Goal: Find specific page/section: Find specific page/section

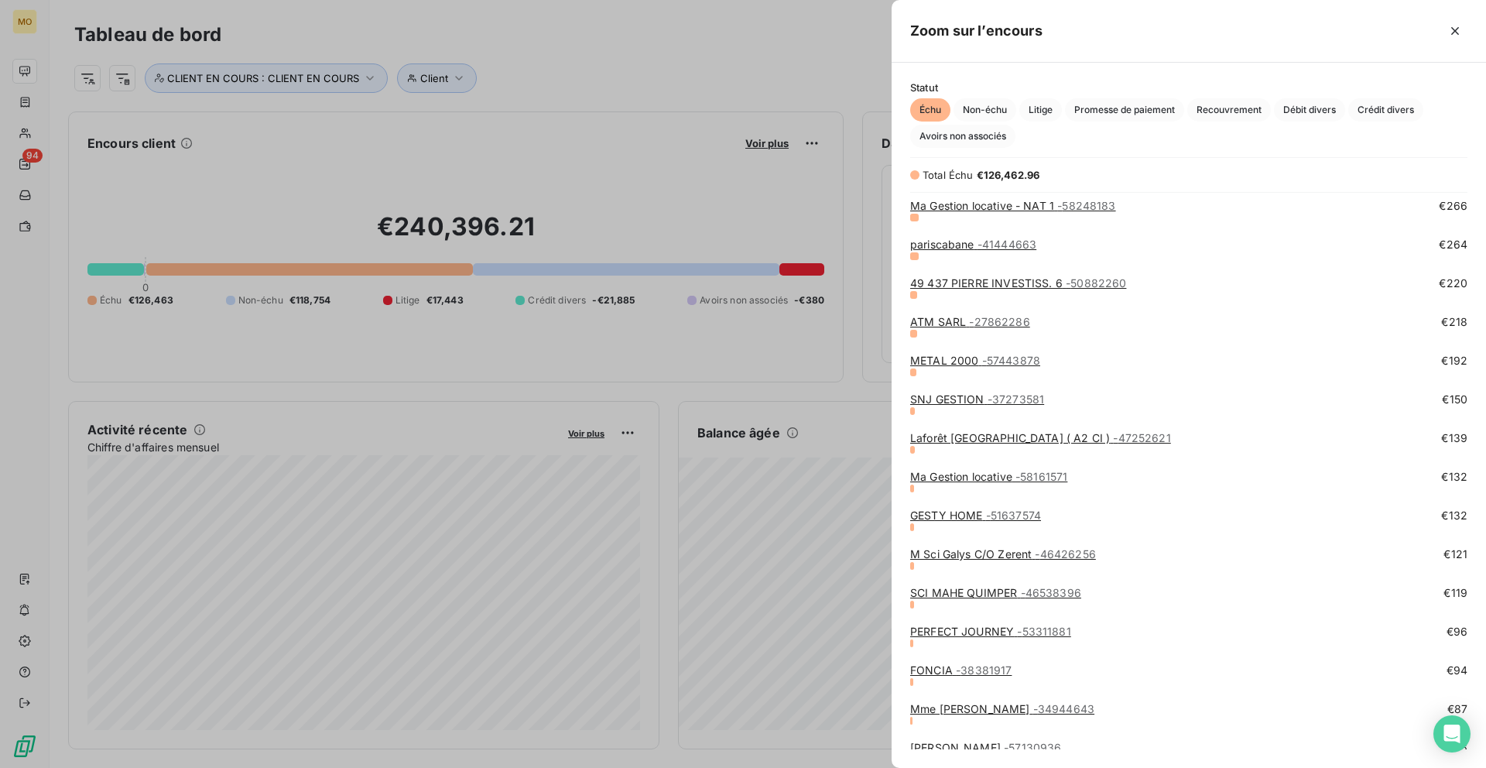
scroll to position [2180, 0]
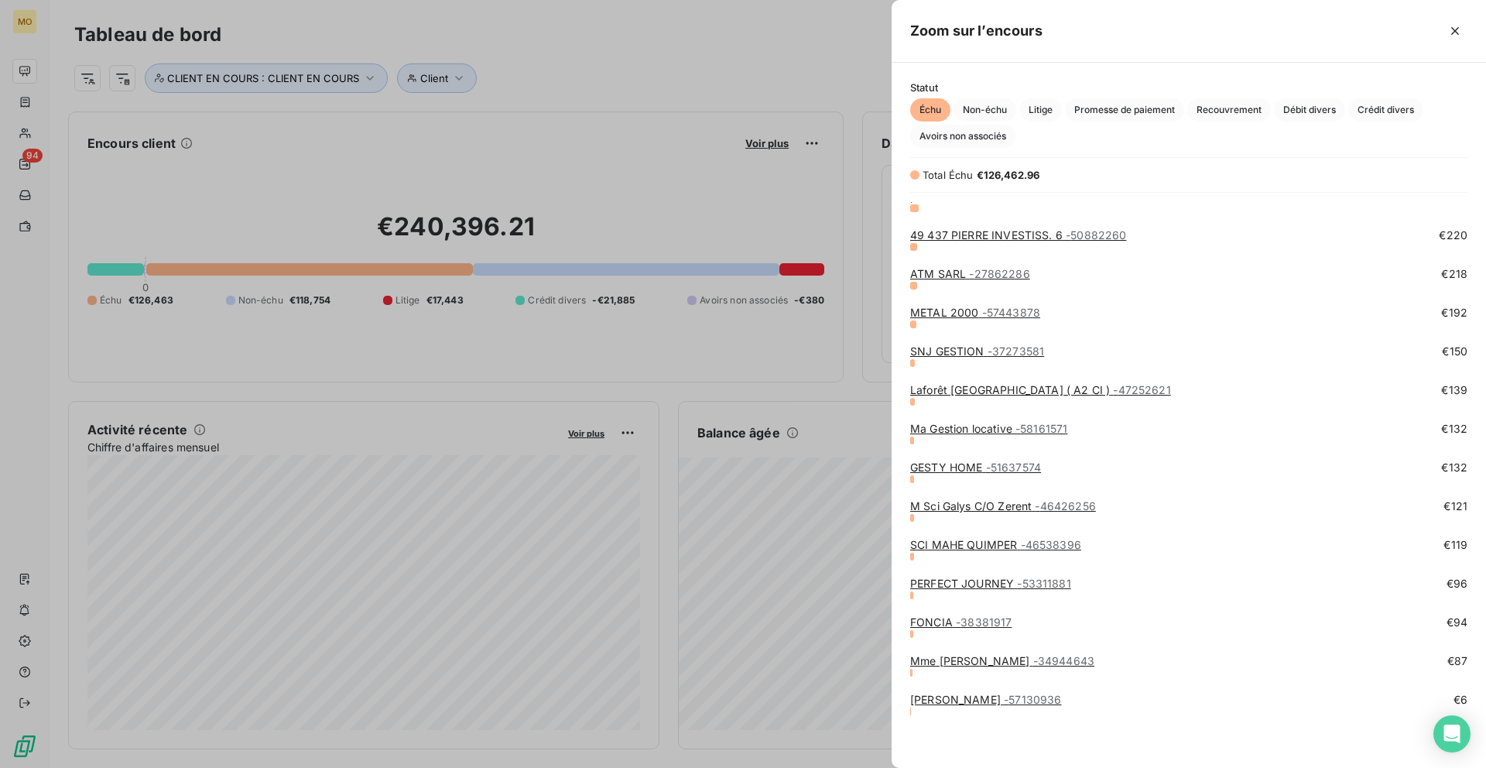
click at [496, 200] on div at bounding box center [743, 384] width 1486 height 768
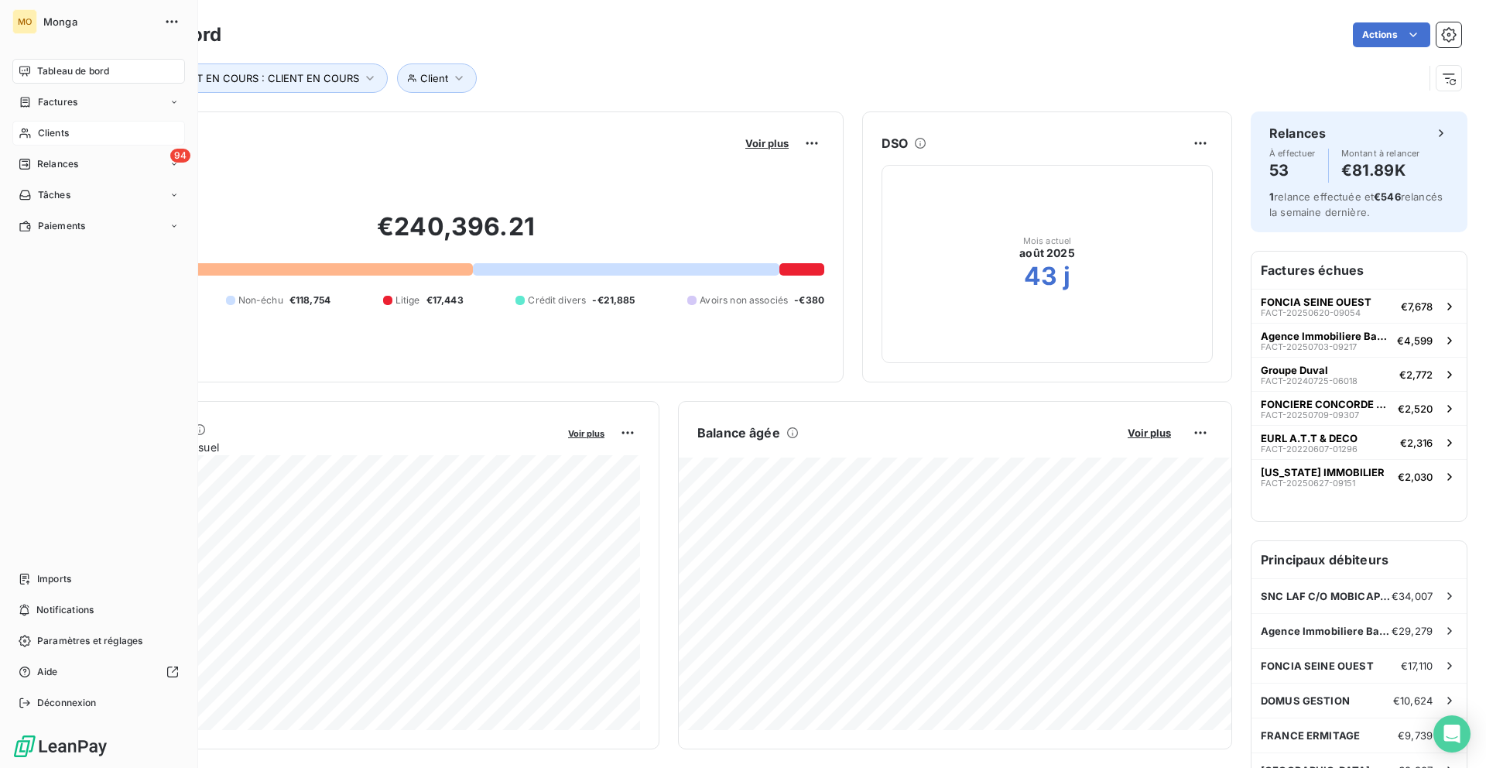
click at [74, 122] on div "Clients" at bounding box center [98, 133] width 173 height 25
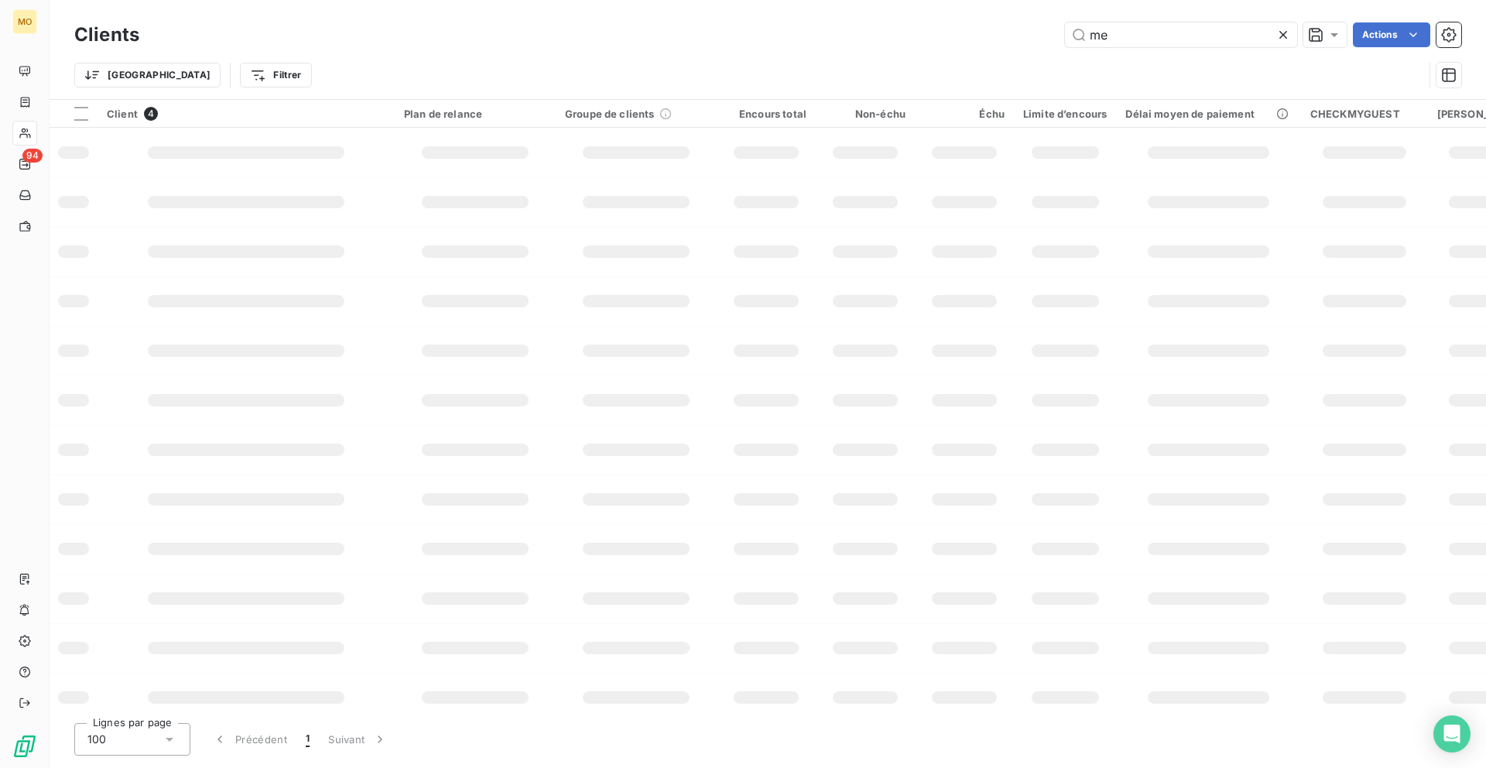
type input "m"
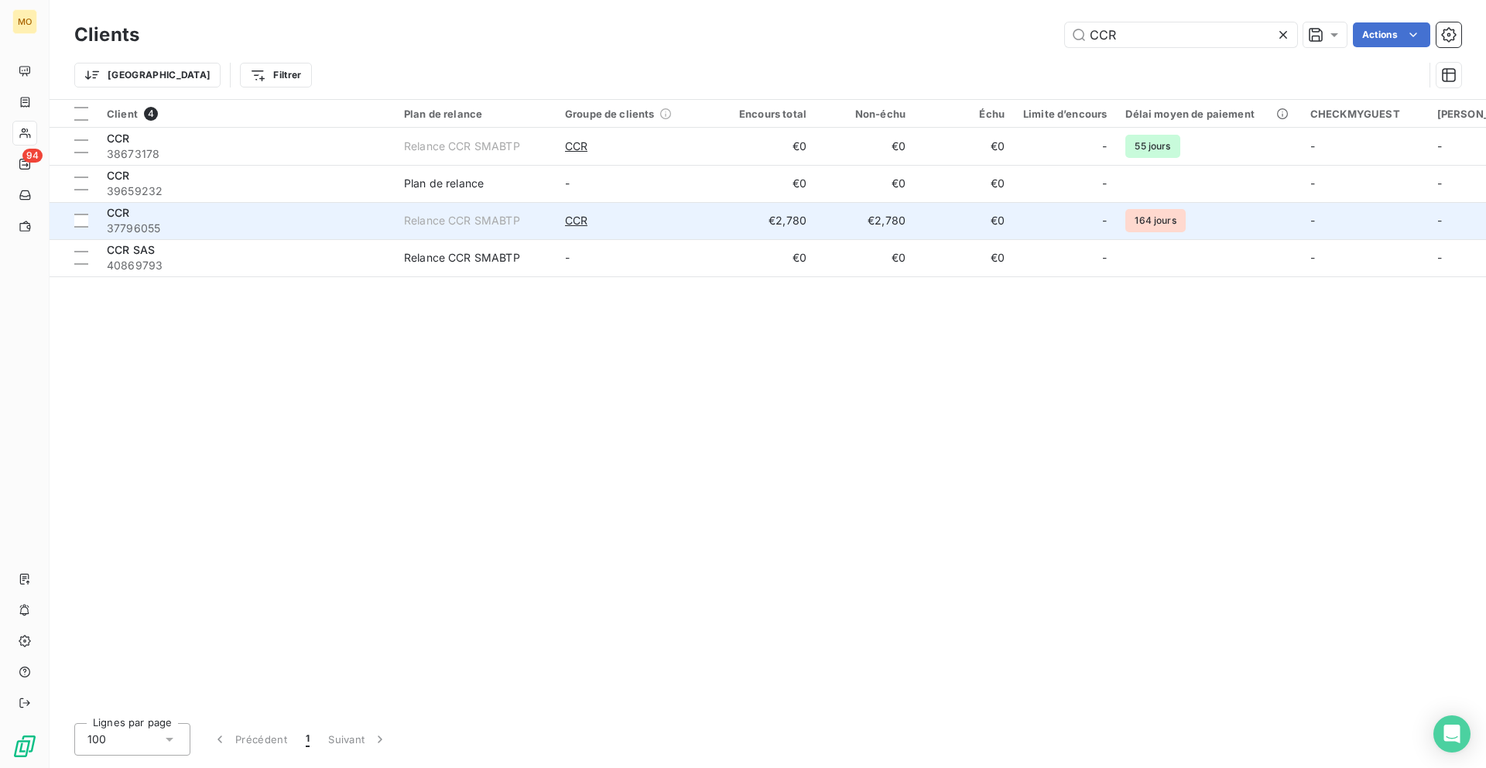
type input "CCR"
click at [675, 211] on td "CCR" at bounding box center [636, 220] width 161 height 37
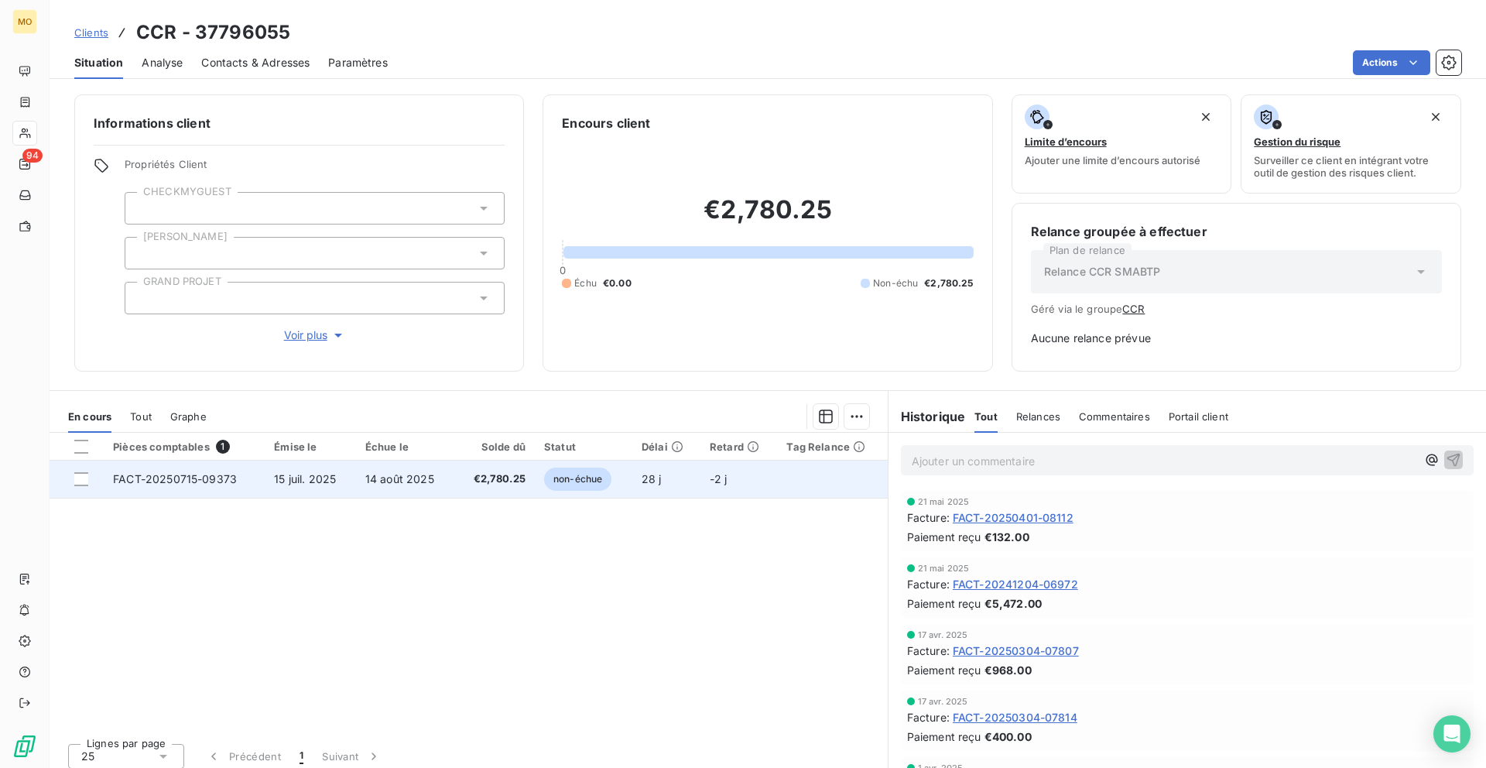
click at [426, 486] on td "14 août 2025" at bounding box center [405, 479] width 99 height 37
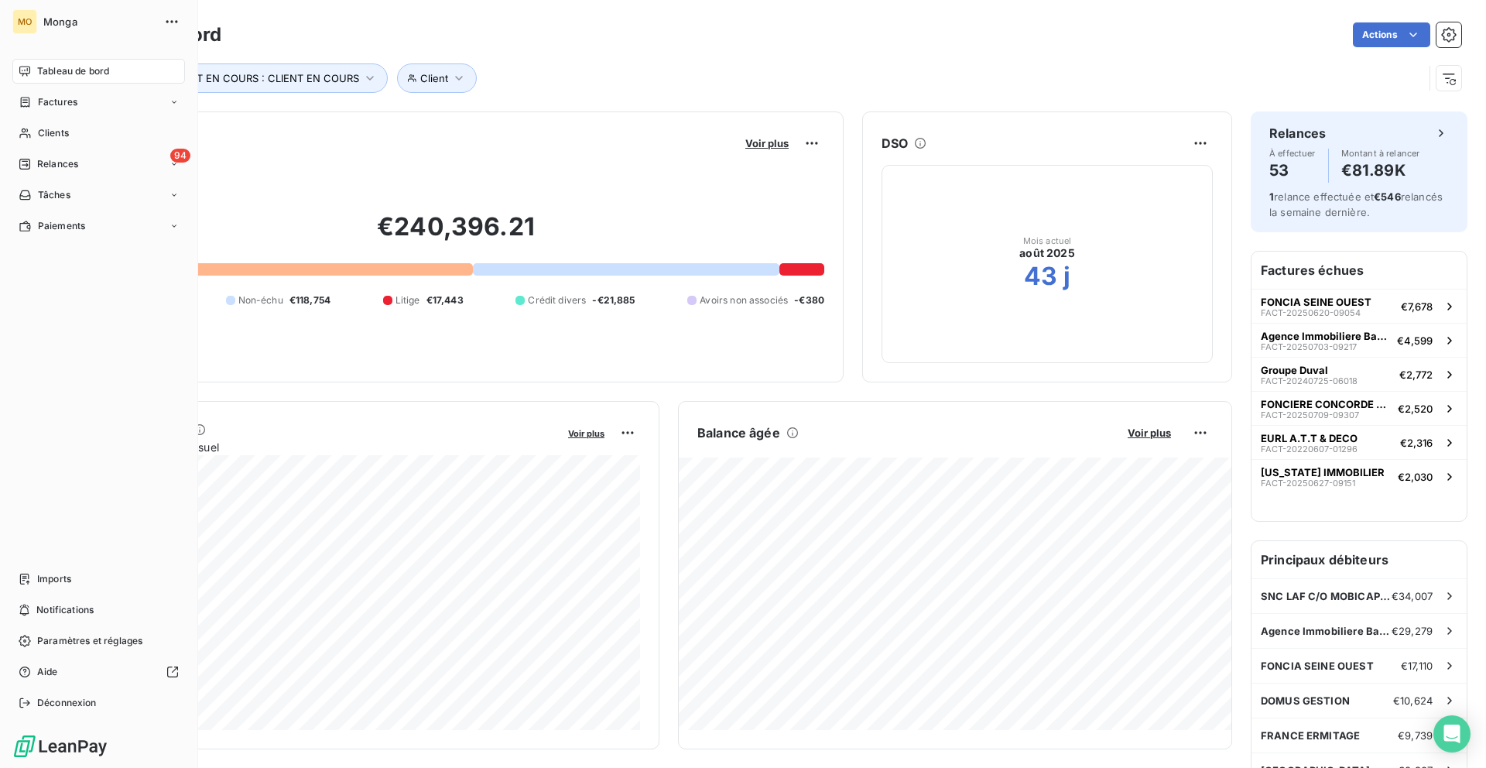
click at [26, 149] on nav "Tableau de bord Factures Clients 94 Relances Tâches Paiements" at bounding box center [98, 149] width 173 height 180
click at [29, 142] on div "Clients" at bounding box center [98, 133] width 173 height 25
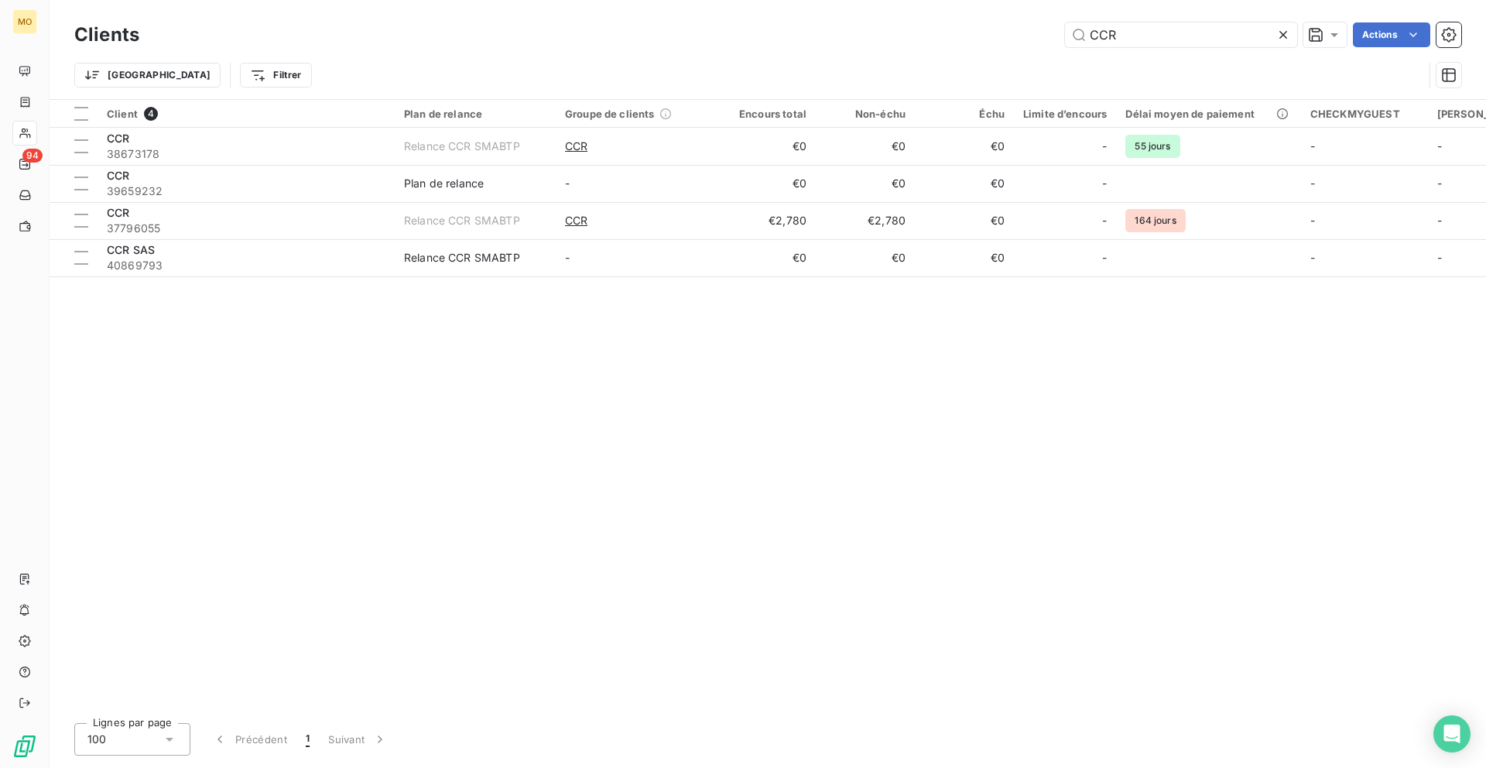
click at [1140, 21] on div "Clients CCR Actions" at bounding box center [767, 35] width 1387 height 33
click at [1134, 30] on input "CCR" at bounding box center [1181, 34] width 232 height 25
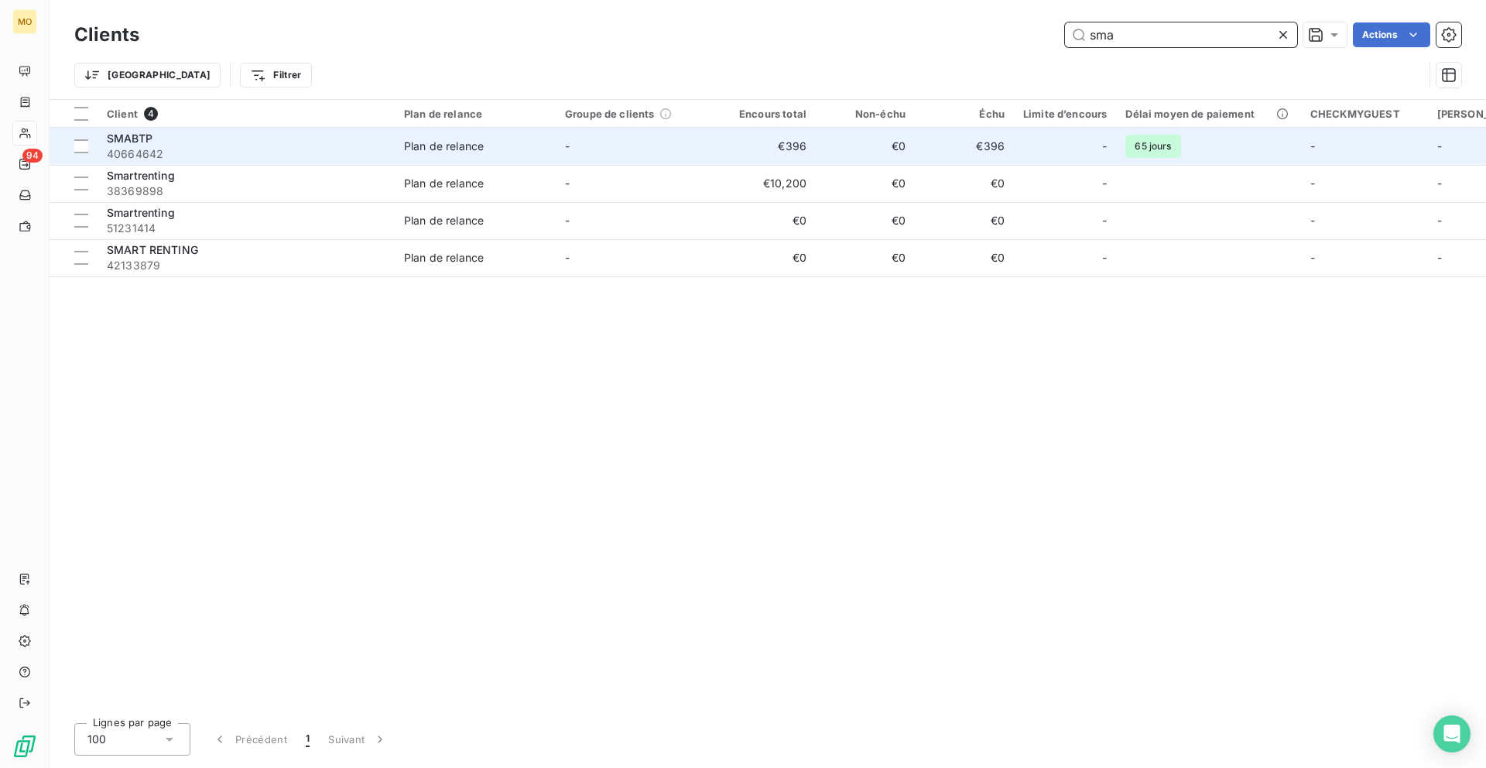
type input "sma"
click at [1071, 144] on div at bounding box center [1083, 146] width 25 height 25
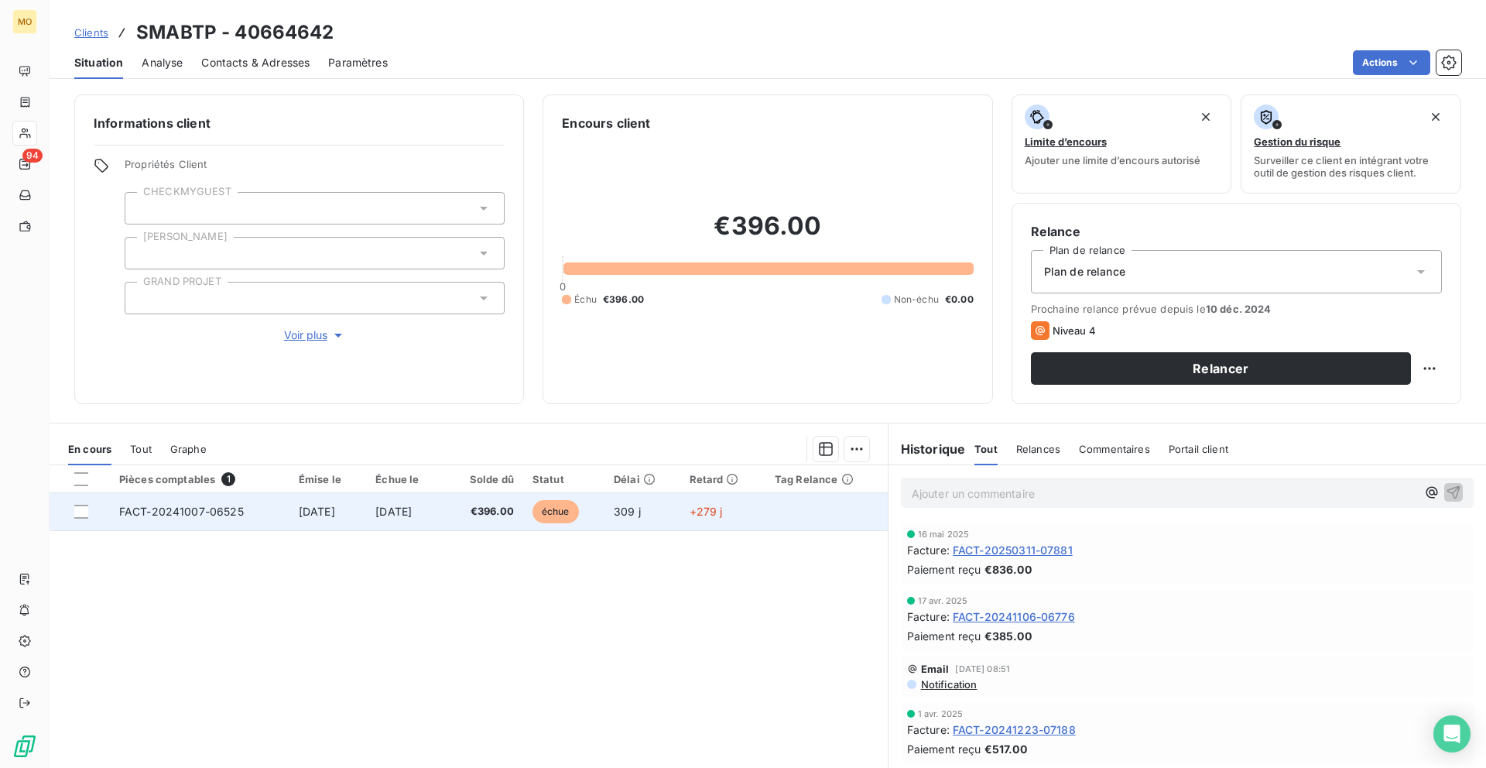
click at [327, 512] on span "[DATE]" at bounding box center [317, 511] width 36 height 13
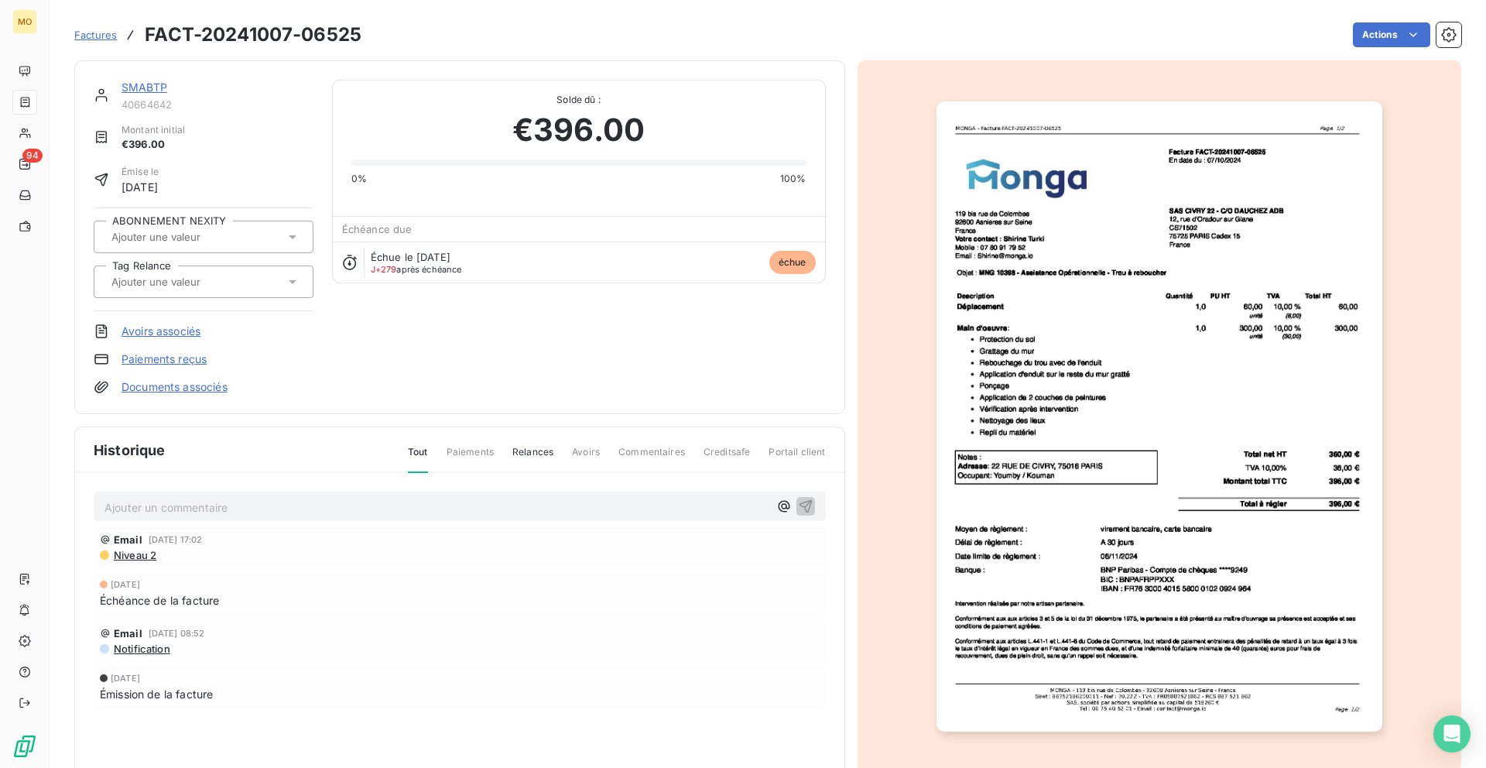
click at [1181, 290] on img "button" at bounding box center [1160, 416] width 446 height 630
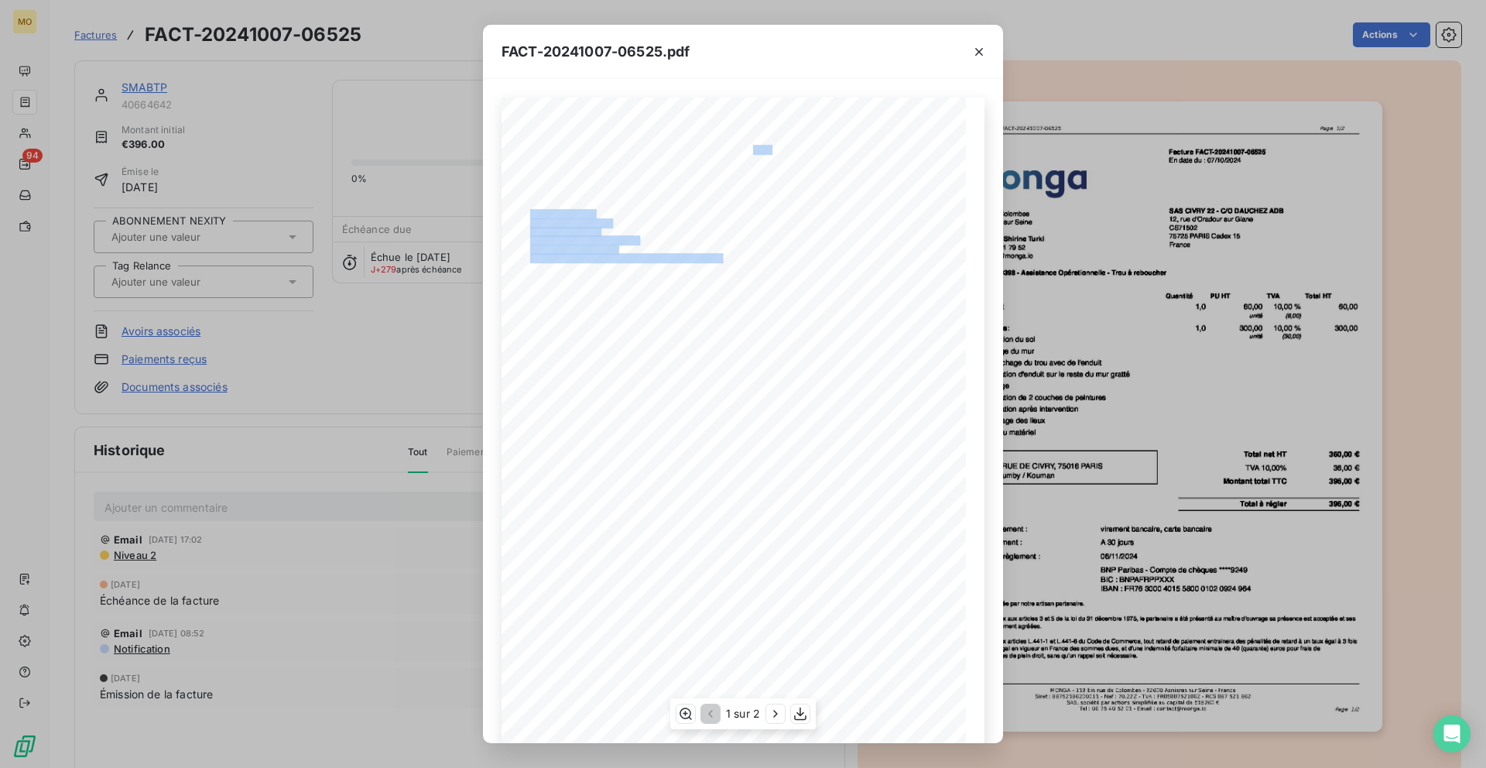
click at [872, 150] on div "[STREET_ADDRESS] Votre contact : [PERSON_NAME][GEOGRAPHIC_DATA] Mobile : [PHONE…" at bounding box center [743, 426] width 483 height 656
drag, startPoint x: 772, startPoint y: 150, endPoint x: 827, endPoint y: 151, distance: 54.2
click at [827, 151] on div "[STREET_ADDRESS] Votre contact : [PERSON_NAME][GEOGRAPHIC_DATA] Mobile : [PHONE…" at bounding box center [743, 426] width 483 height 656
click at [776, 148] on span "Facture FACT-20241007-06525" at bounding box center [804, 149] width 102 height 7
drag, startPoint x: 770, startPoint y: 148, endPoint x: 848, endPoint y: 148, distance: 78.2
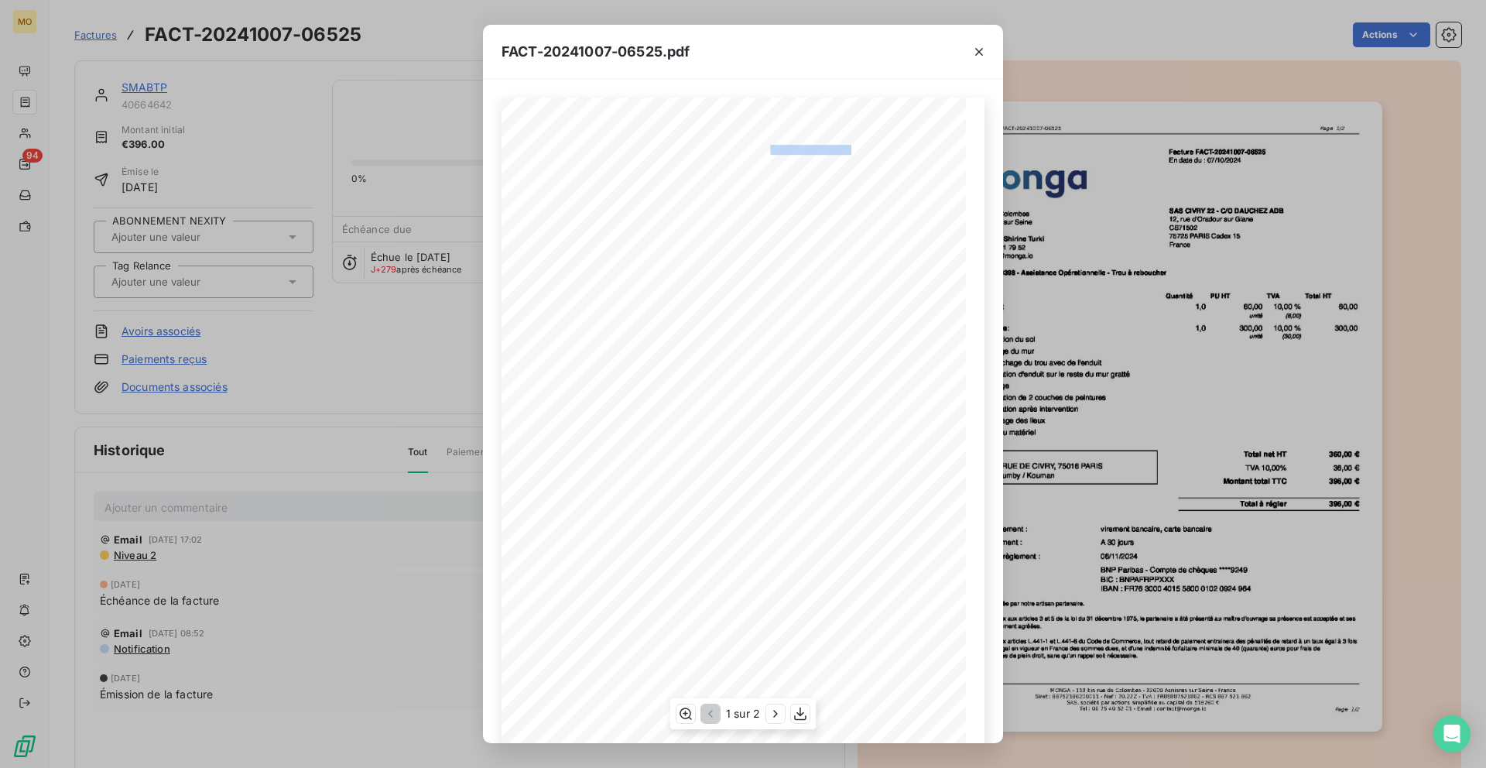
click at [848, 148] on span "Facture FACT-20241007-06525" at bounding box center [804, 149] width 102 height 7
copy span "re FACT-20241007-0652"
click at [915, 511] on span at bounding box center [906, 515] width 63 height 8
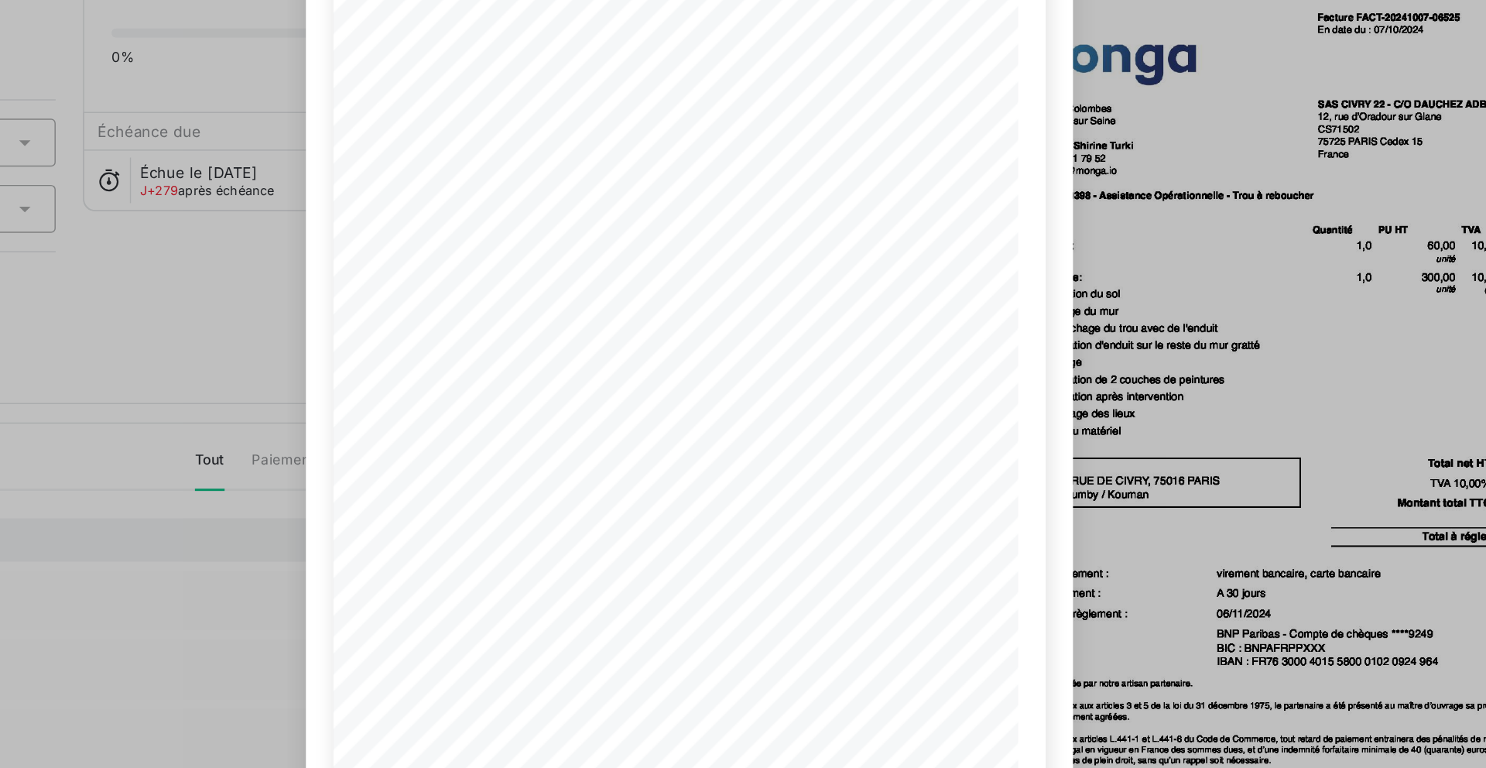
click at [994, 346] on div "[STREET_ADDRESS] Votre contact : [PERSON_NAME][GEOGRAPHIC_DATA] Mobile : [PHONE…" at bounding box center [743, 411] width 520 height 664
click at [1026, 340] on div "FACT-20241007-06525.pdf [STREET_ADDRESS] Votre contact : [PERSON_NAME][GEOGRAPH…" at bounding box center [743, 384] width 1486 height 768
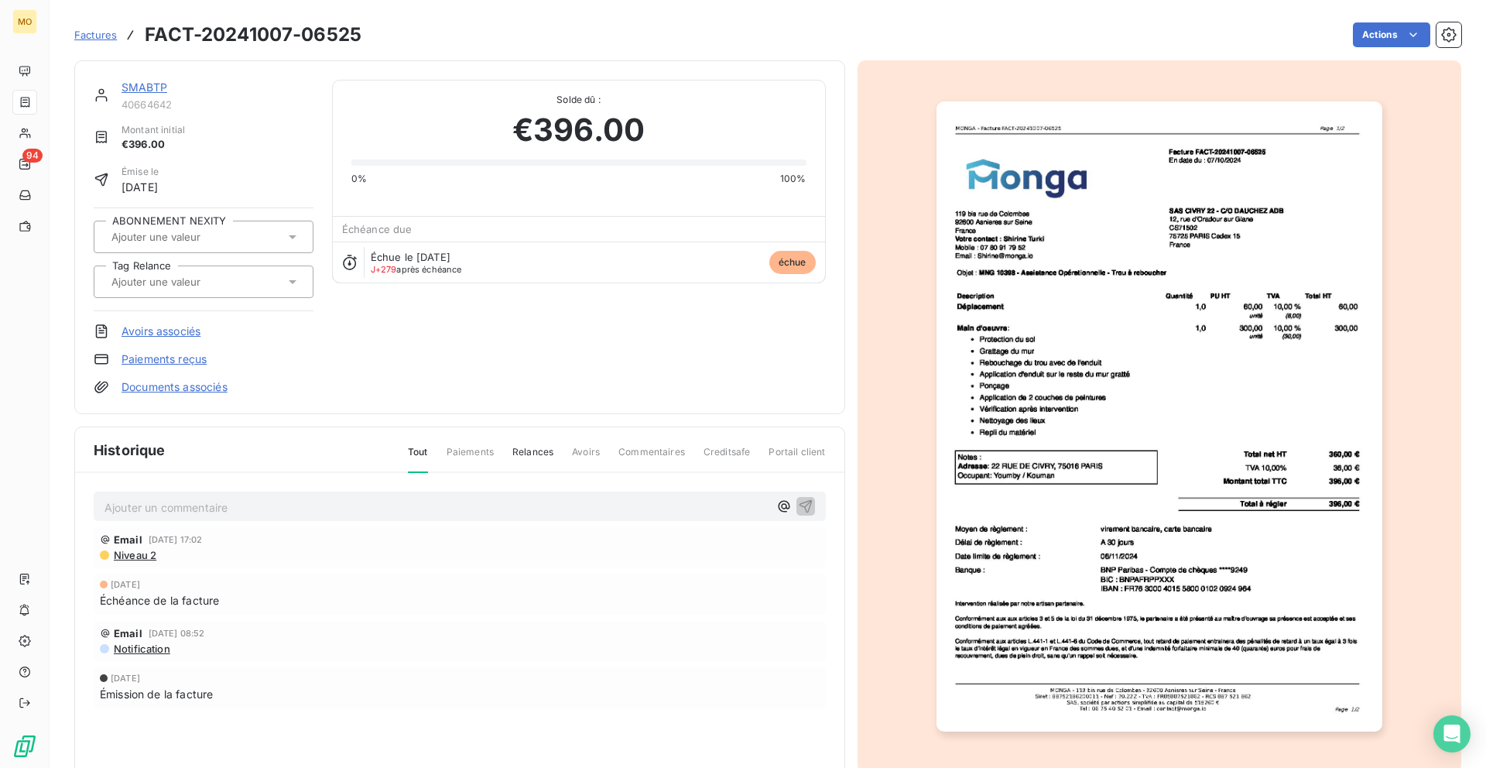
click at [166, 80] on link "SMABTP" at bounding box center [145, 86] width 46 height 13
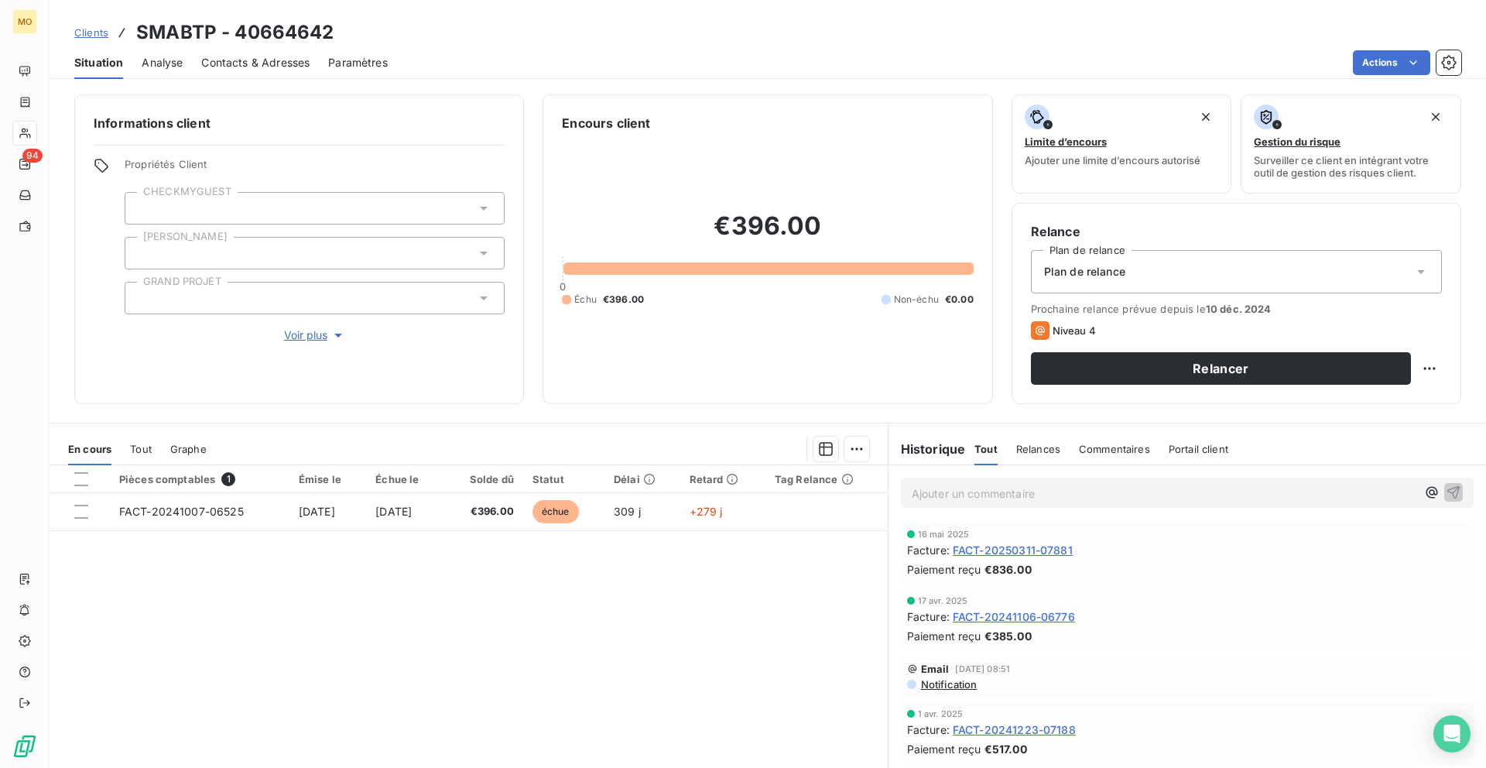
click at [550, 535] on div "Pièces comptables 1 Émise le Échue le Solde dû Statut Délai Retard Tag Relance …" at bounding box center [469, 614] width 838 height 298
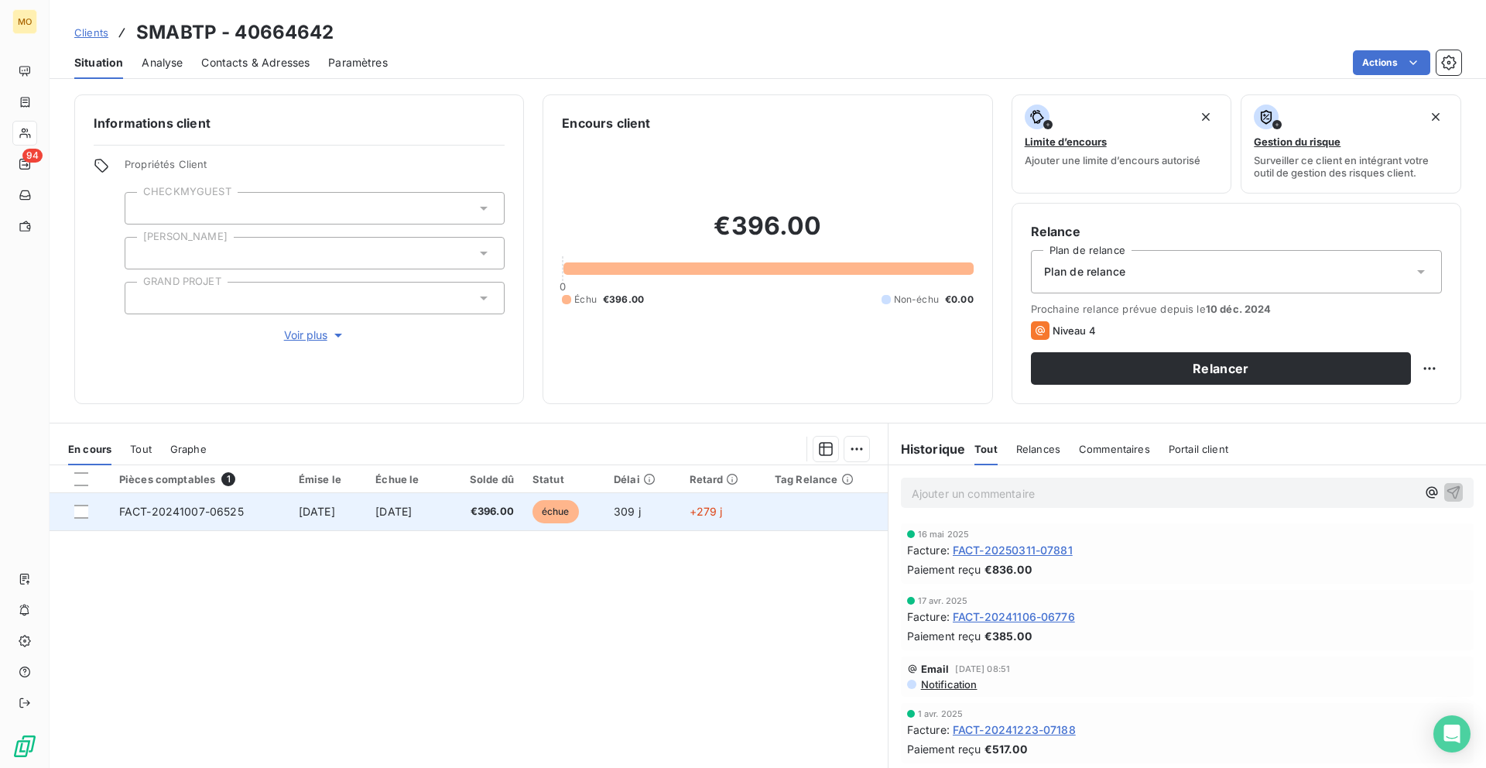
click at [523, 522] on td "€396.00" at bounding box center [483, 511] width 79 height 37
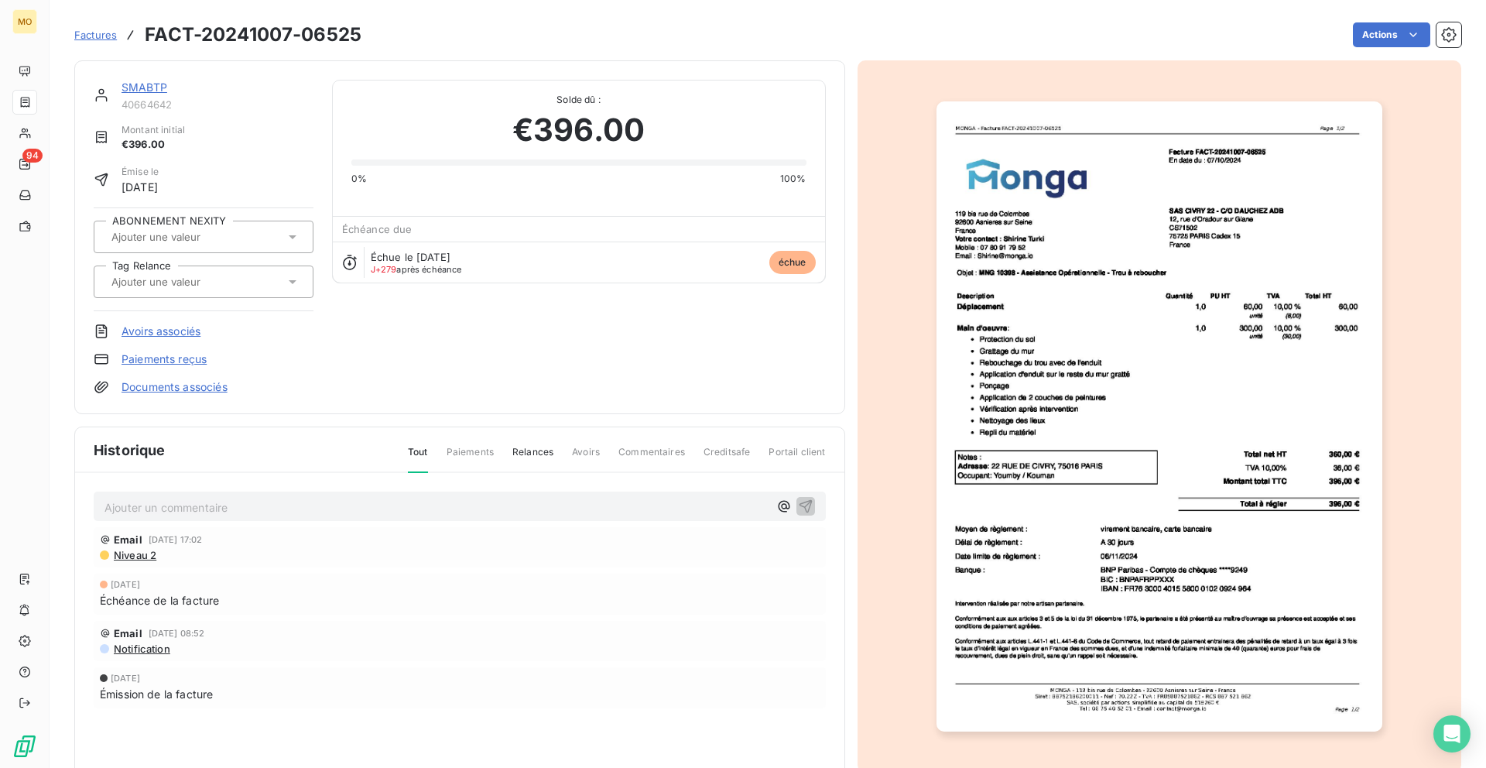
click at [1207, 284] on img "button" at bounding box center [1160, 416] width 446 height 630
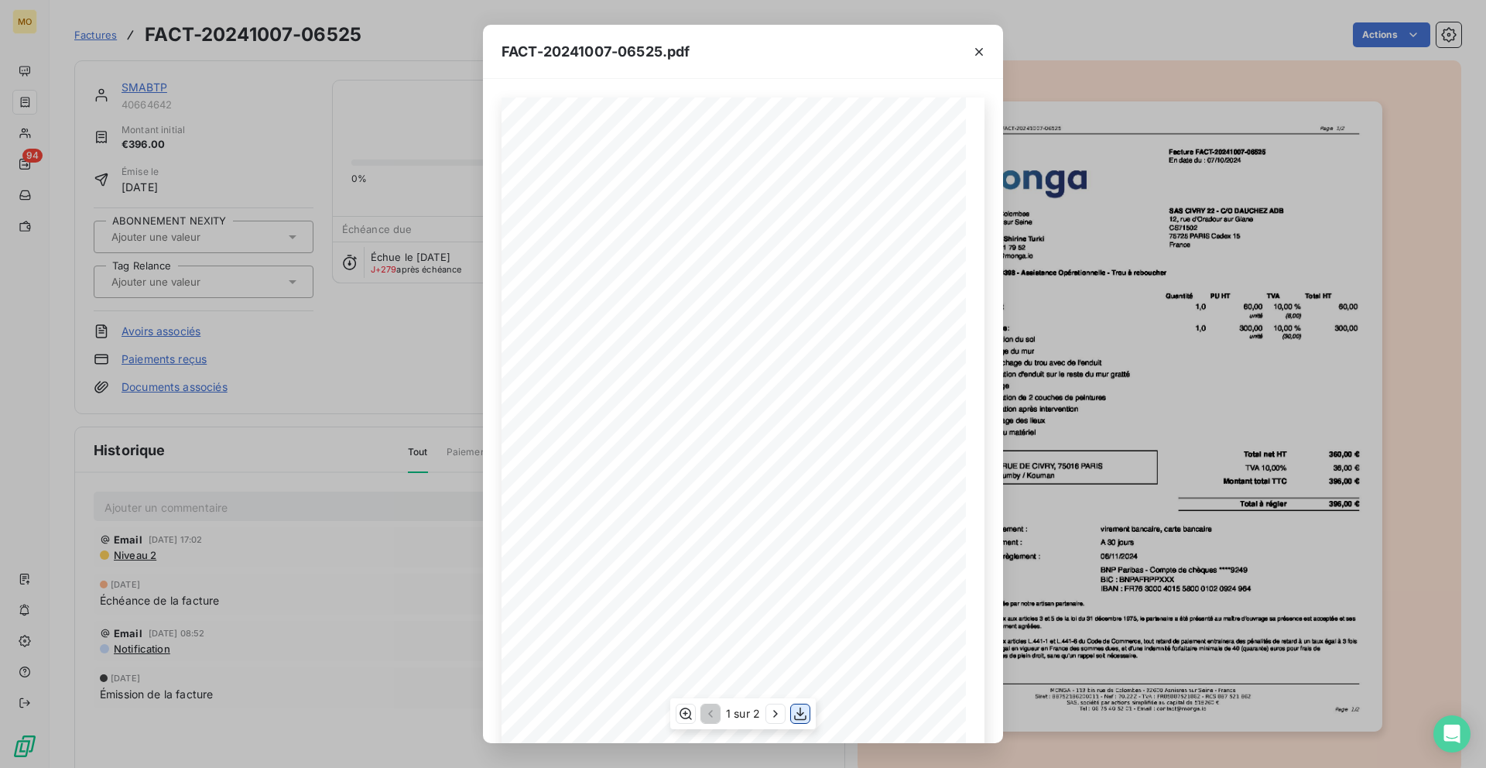
click at [793, 710] on icon "button" at bounding box center [800, 713] width 15 height 15
